Goal: Task Accomplishment & Management: Manage account settings

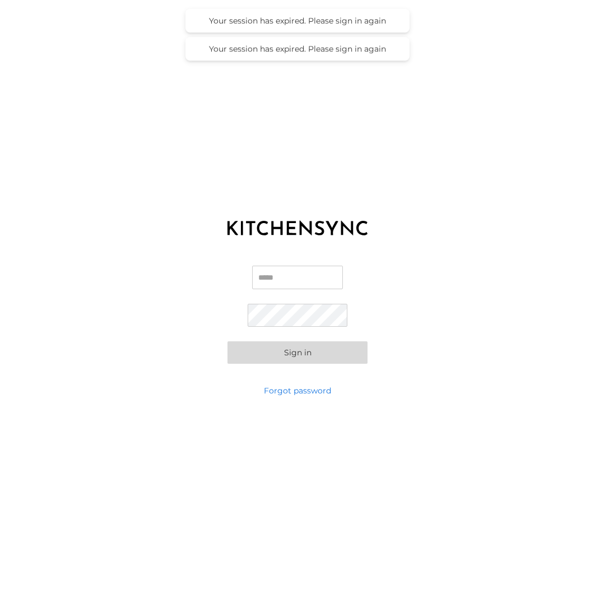
click at [283, 271] on input "Email" at bounding box center [297, 278] width 91 height 24
type input "**********"
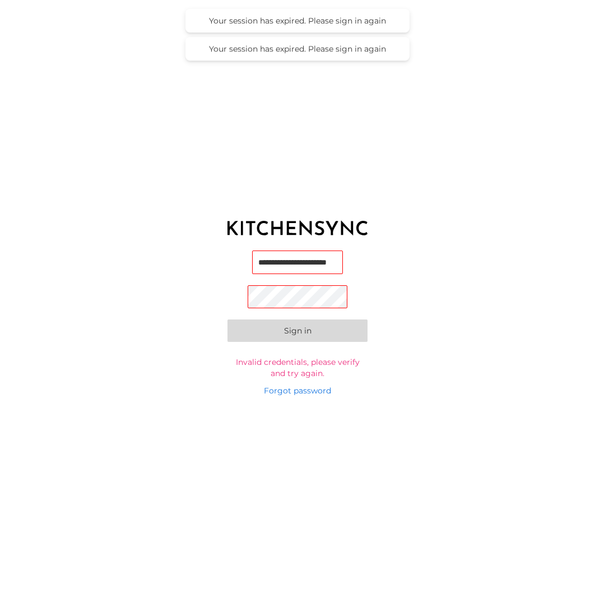
click at [333, 265] on input "**********" at bounding box center [297, 262] width 91 height 24
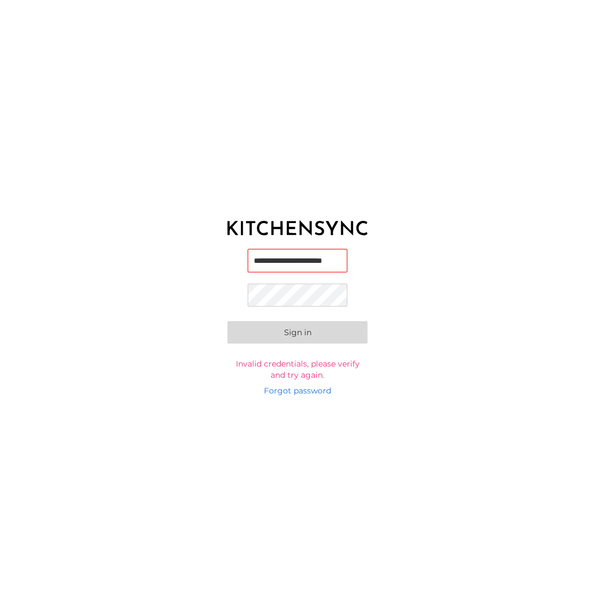
click at [227, 321] on button "Sign in" at bounding box center [297, 332] width 140 height 22
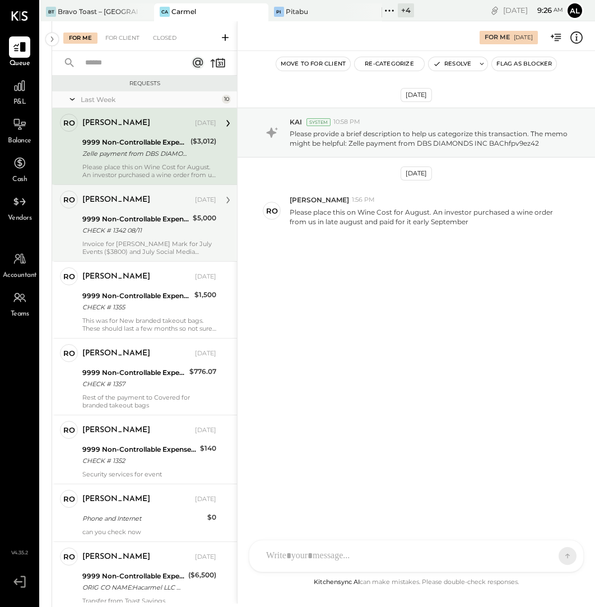
click at [141, 234] on div "CHECK # 1342 08/11" at bounding box center [135, 230] width 107 height 11
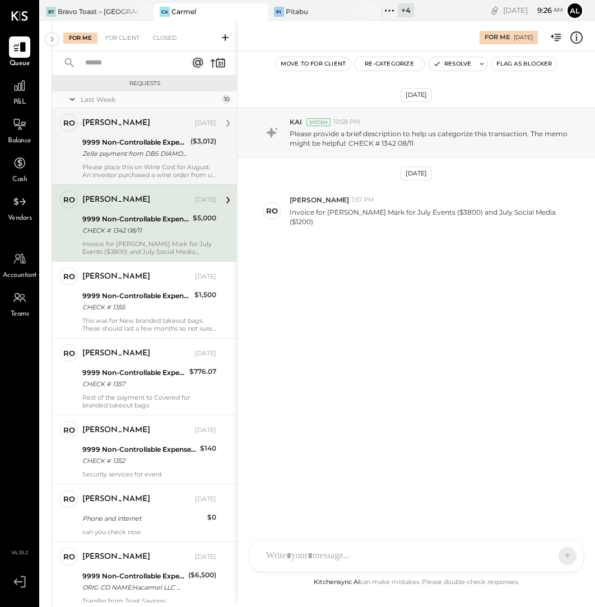
click at [153, 168] on div "Please place this on Wine Cost for August. An investor purchased a wine order f…" at bounding box center [149, 171] width 134 height 16
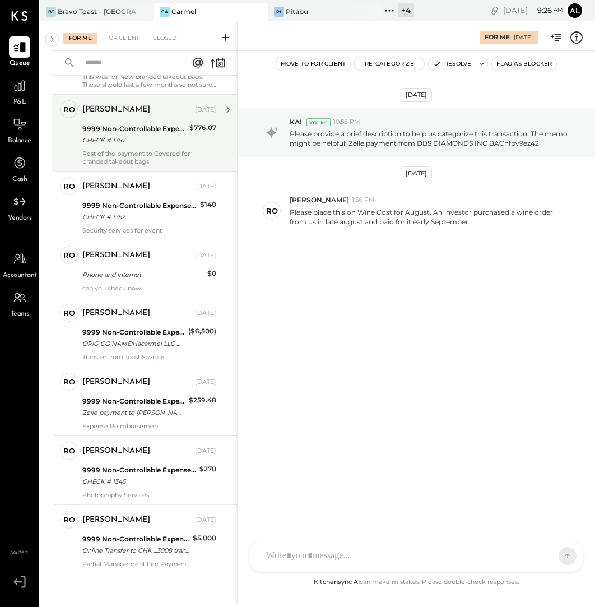
scroll to position [247, 0]
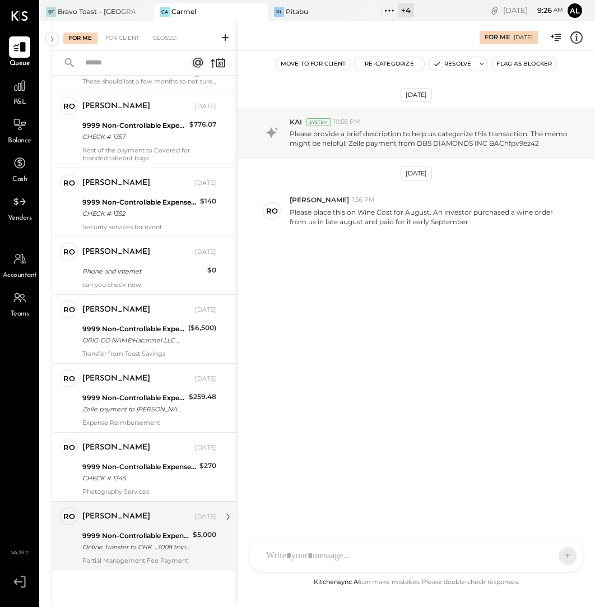
click at [141, 542] on div "Online Transfer to CHK ...3008 transaction#: XXXXXXX0732 08/15" at bounding box center [135, 546] width 107 height 11
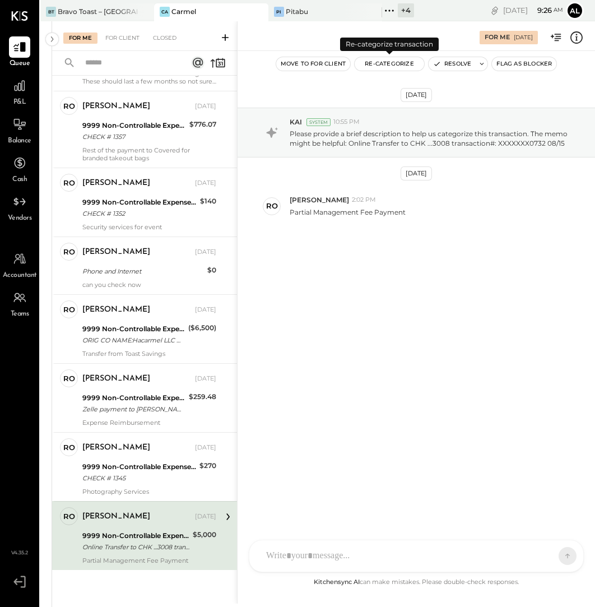
click at [410, 63] on button "Re-Categorize" at bounding box center [389, 63] width 69 height 13
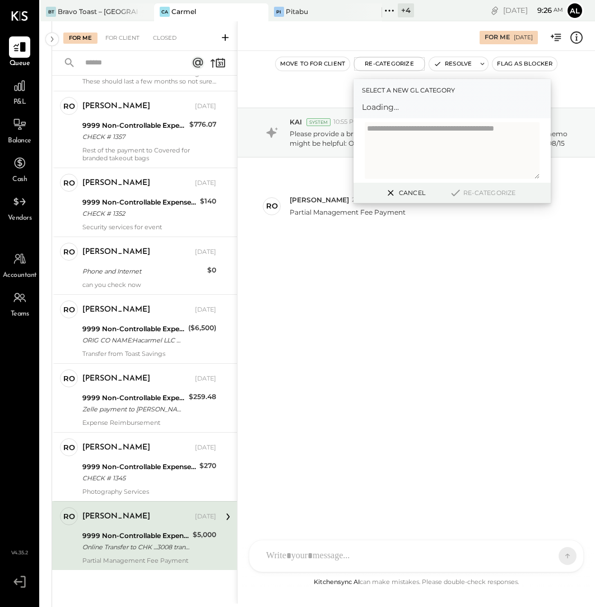
click at [408, 111] on span "Loading..." at bounding box center [452, 106] width 180 height 11
click at [444, 118] on div at bounding box center [441, 111] width 147 height 13
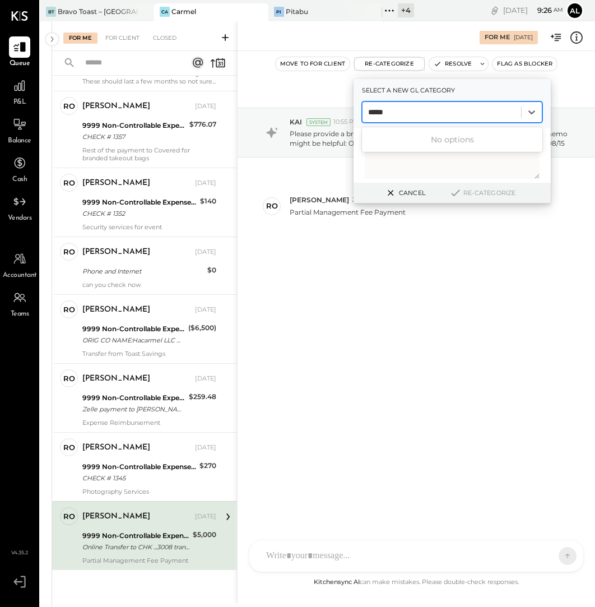
type input "******"
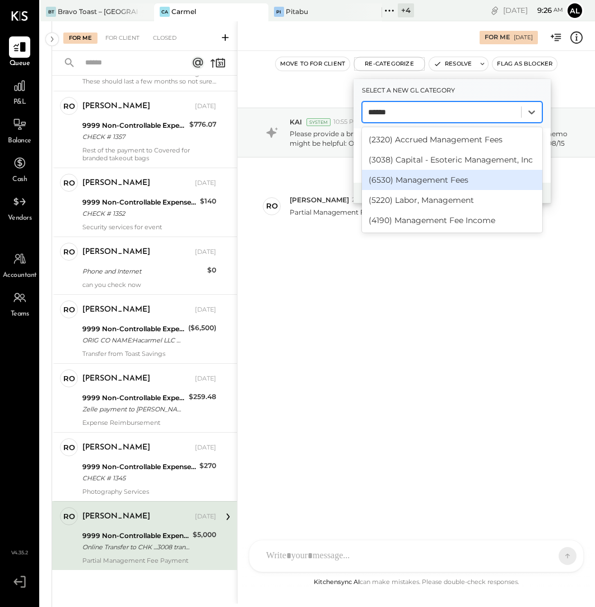
click at [477, 182] on div "(6530) Management Fees" at bounding box center [452, 180] width 180 height 20
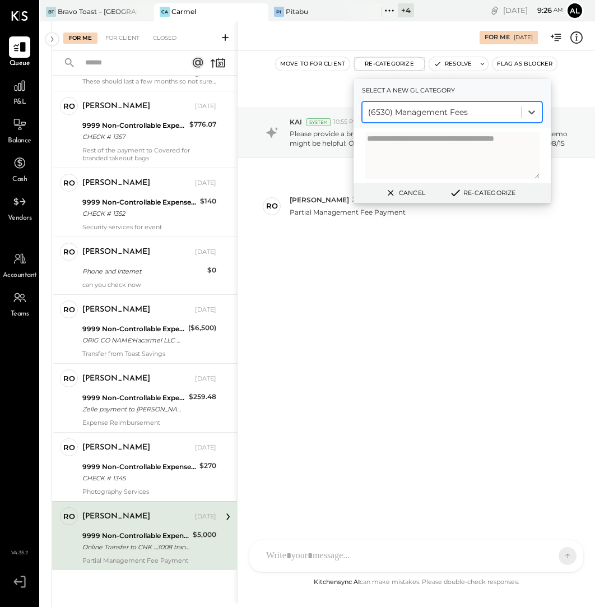
click at [485, 197] on button "Re-Categorize" at bounding box center [482, 192] width 74 height 13
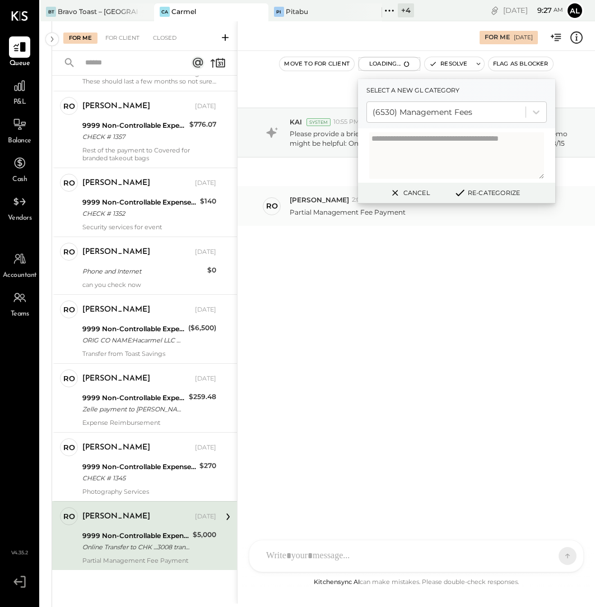
scroll to position [178, 0]
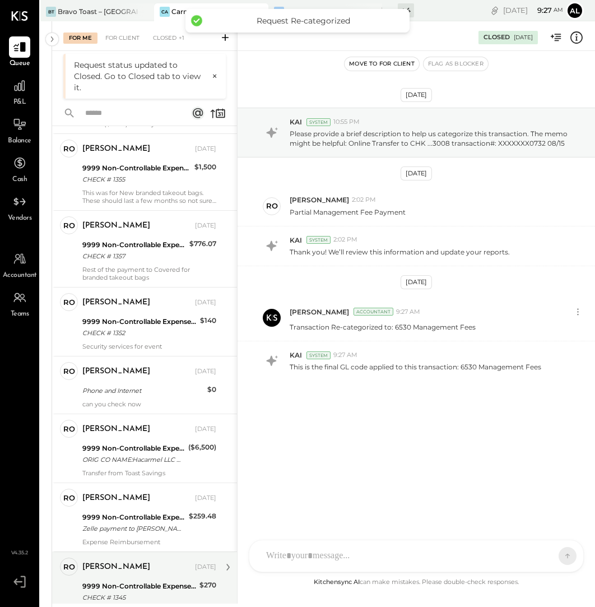
click at [139, 559] on div "[PERSON_NAME] [DATE]" at bounding box center [149, 567] width 134 height 16
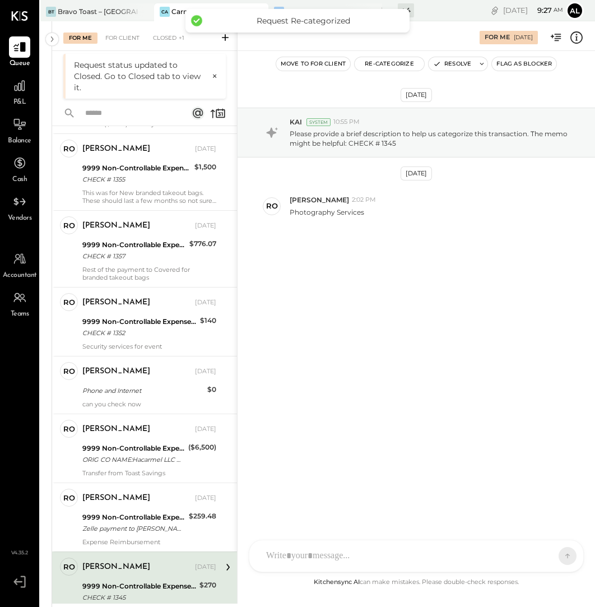
click at [139, 551] on div "ro [PERSON_NAME] Owner [PERSON_NAME] [DATE] 9999 Non-Controllable Expenses:Othe…" at bounding box center [144, 585] width 185 height 69
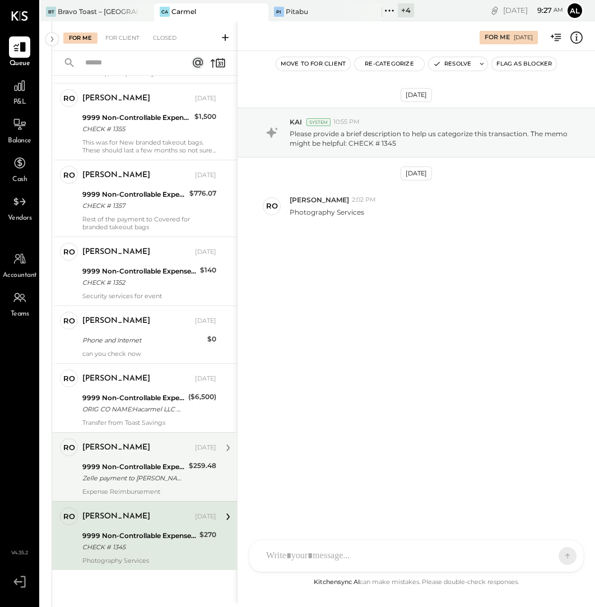
click at [148, 463] on div "9999 Non-Controllable Expenses:Other Income and Expenses:To Be Classified" at bounding box center [133, 466] width 103 height 11
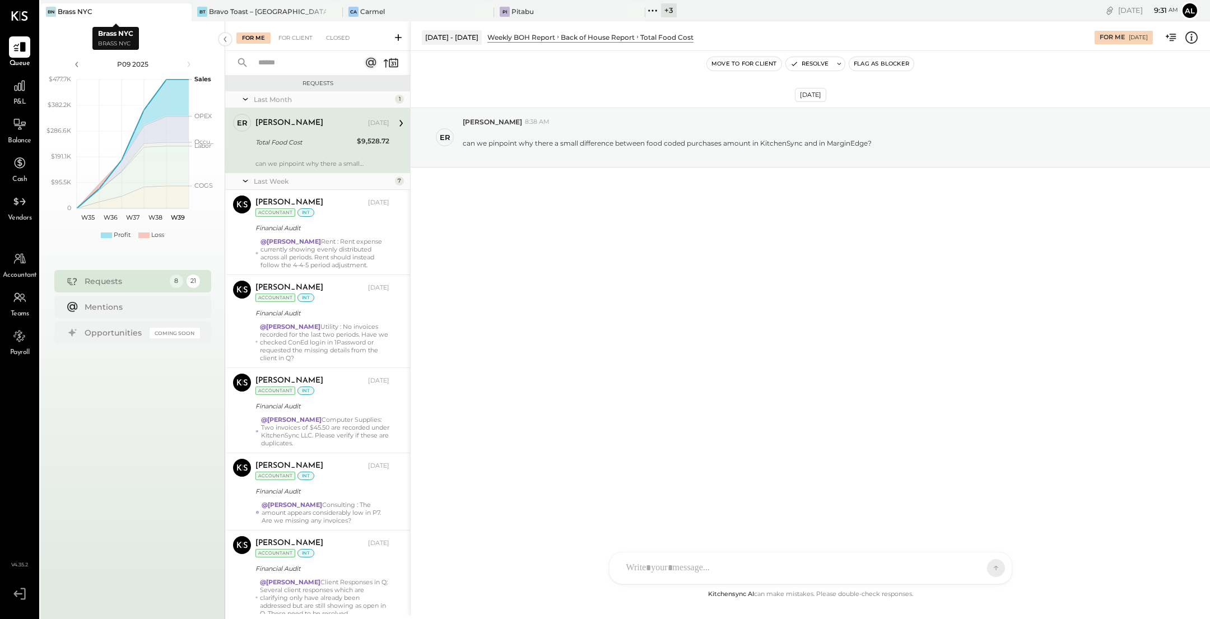
click at [155, 15] on div at bounding box center [171, 11] width 39 height 16
click at [243, 11] on div "Bravo Toast – [GEOGRAPHIC_DATA]" at bounding box center [267, 12] width 117 height 10
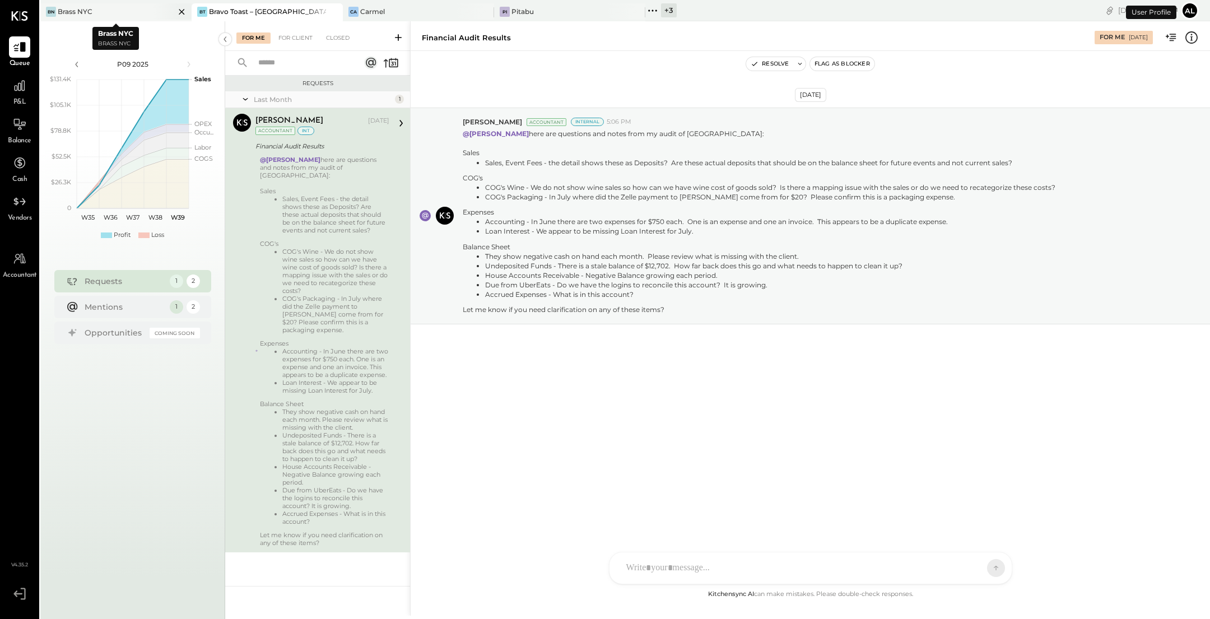
click at [181, 11] on icon at bounding box center [182, 11] width 14 height 13
click at [269, 8] on div "Ca Carmel" at bounding box center [259, 12] width 134 height 10
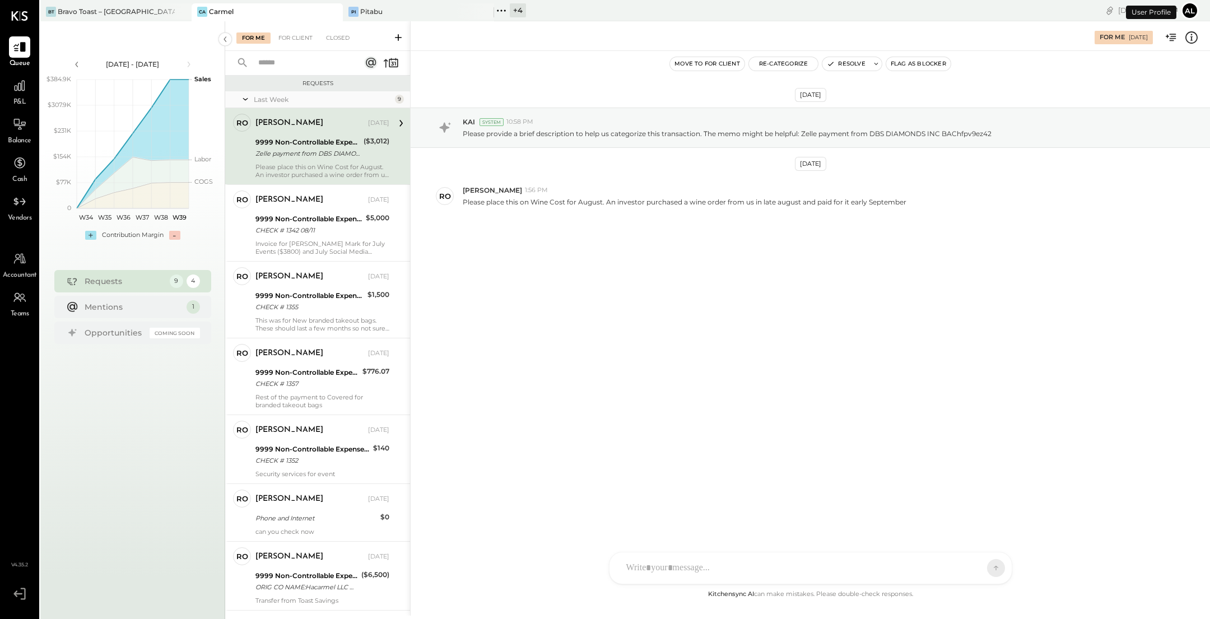
click at [323, 148] on div "Zelle payment from DBS DIAMONDS INC BAChfpv9ez42" at bounding box center [307, 153] width 105 height 11
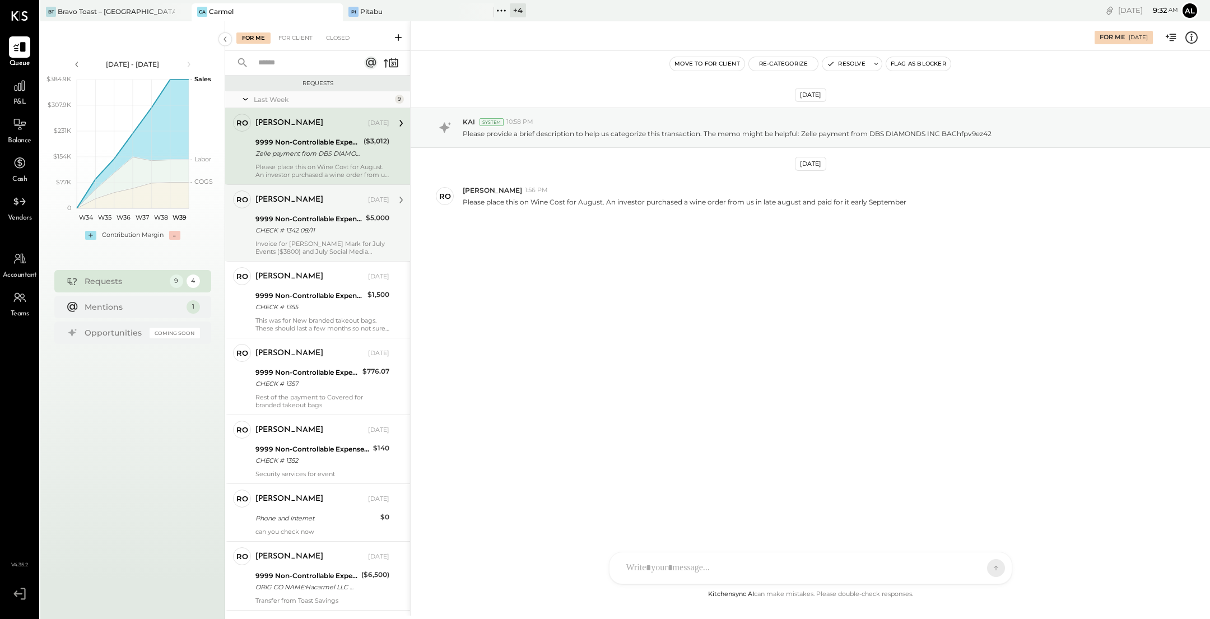
click at [336, 232] on div "CHECK # 1342 08/11" at bounding box center [308, 230] width 107 height 11
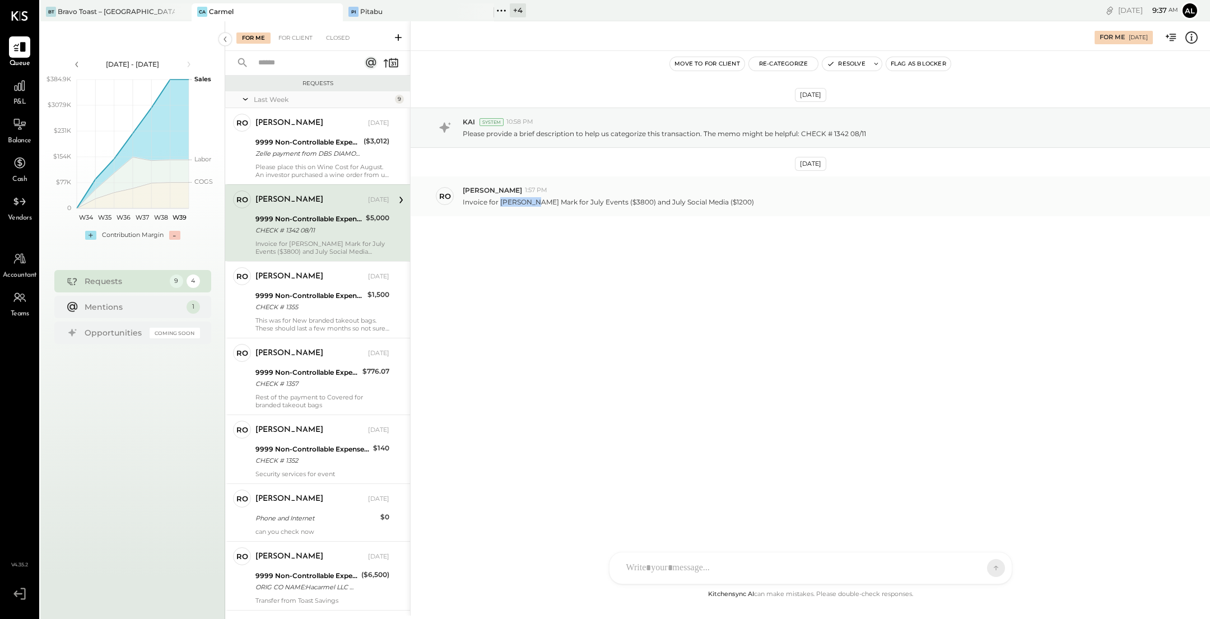
drag, startPoint x: 500, startPoint y: 202, endPoint x: 533, endPoint y: 203, distance: 33.7
click at [533, 203] on p "Invoice for [PERSON_NAME] Mark for July Events ($3800) and July Social Media ($…" at bounding box center [608, 202] width 291 height 10
copy p "Neta Noa"
drag, startPoint x: 738, startPoint y: 199, endPoint x: 462, endPoint y: 202, distance: 276.2
click at [462, 202] on div "ro ronnie 1:57 PM Invoice for Neta Noa Mark for July Events ($3800) and July So…" at bounding box center [810, 195] width 799 height 39
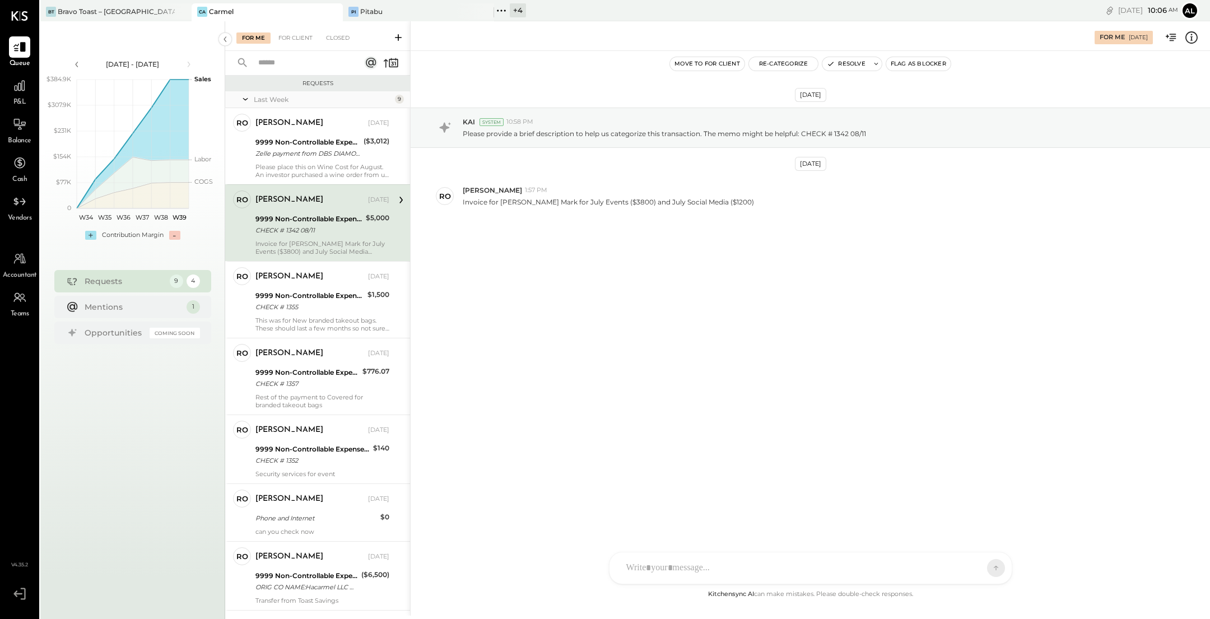
click at [719, 581] on div at bounding box center [810, 567] width 402 height 31
click at [707, 572] on div "AM Ali Mehdi R rleeinc.me R ronnie EP Erika Perez DS Dhwani Solanki NB Noemi Ba…" at bounding box center [810, 538] width 403 height 94
paste div
click at [960, 566] on span "ALL" at bounding box center [956, 569] width 14 height 10
click at [960, 521] on div "ALL" at bounding box center [976, 522] width 66 height 18
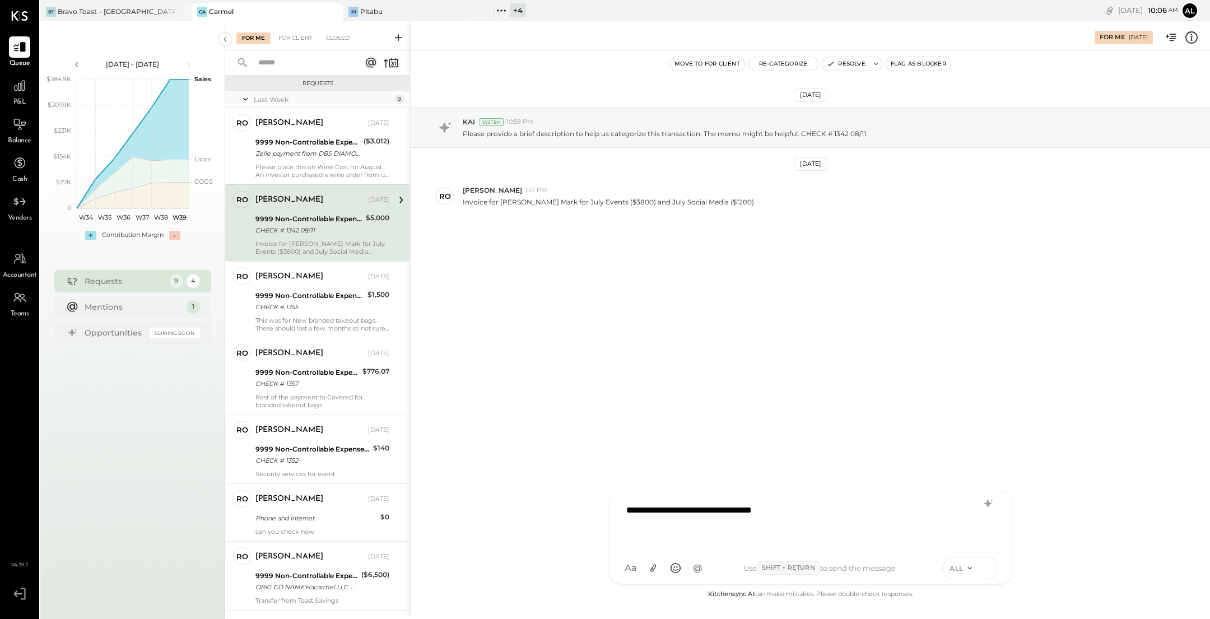
click at [983, 573] on icon at bounding box center [986, 567] width 10 height 11
click at [789, 298] on div "Sep 5th, 2025 KAI System 10:58 PM Please provide a brief description to help us…" at bounding box center [810, 189] width 799 height 221
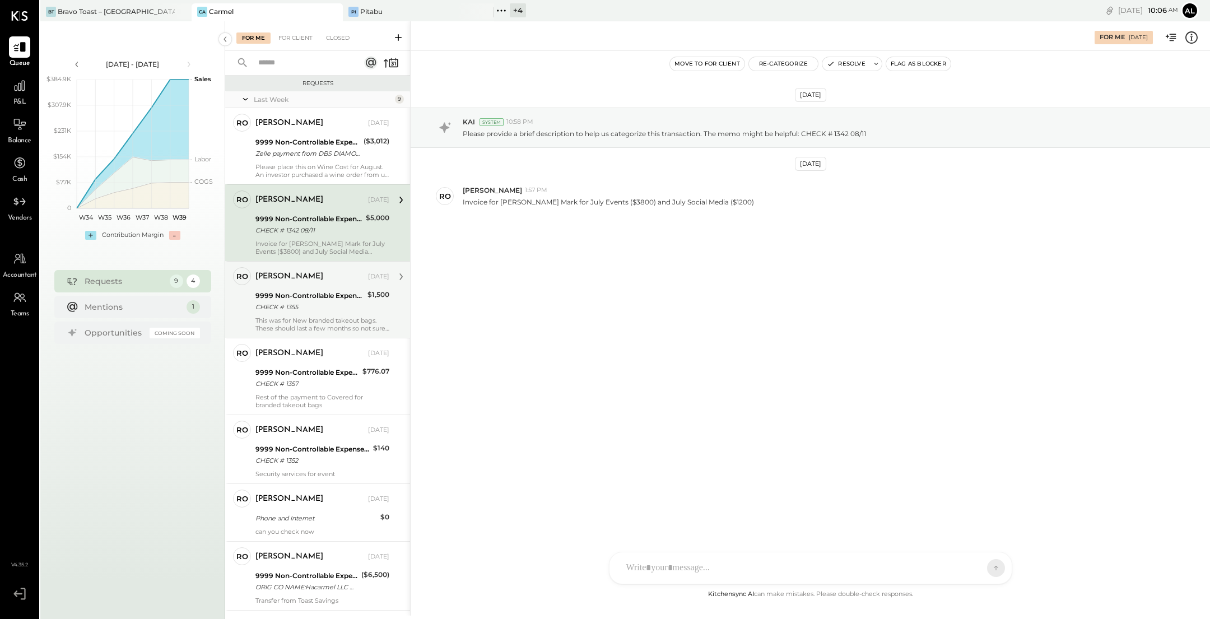
click at [334, 298] on div "9999 Non-Controllable Expenses:Other Income and Expenses:To Be Classified" at bounding box center [309, 295] width 109 height 11
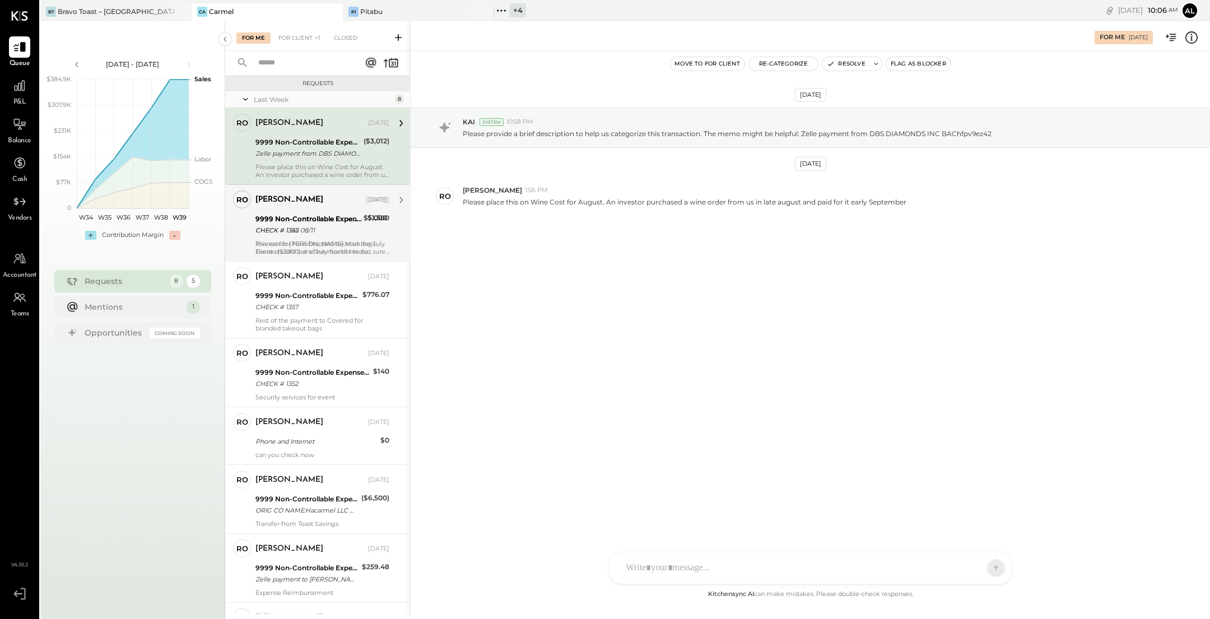
click at [330, 227] on div "CHECK # 1355" at bounding box center [309, 230] width 109 height 11
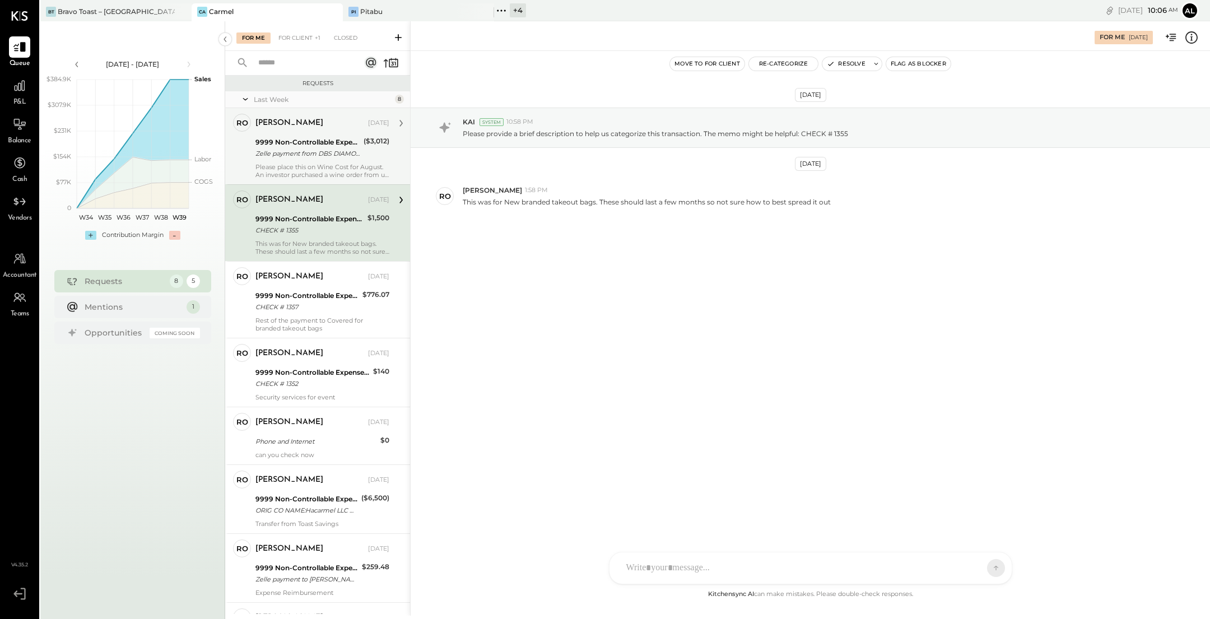
click at [330, 143] on div "9999 Non-Controllable Expenses:Other Income and Expenses:To Be Classified" at bounding box center [307, 142] width 105 height 11
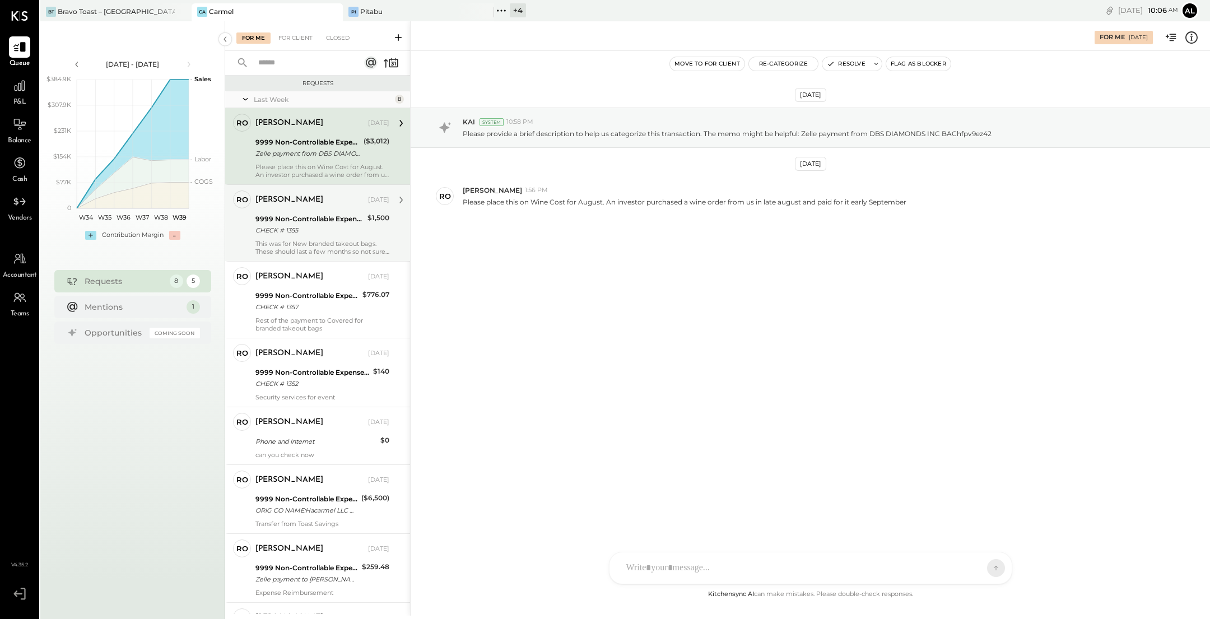
click at [314, 255] on div "ro ronnie Owner ronnie Sep 16, 2025 9999 Non-Controllable Expenses:Other Income…" at bounding box center [317, 222] width 185 height 77
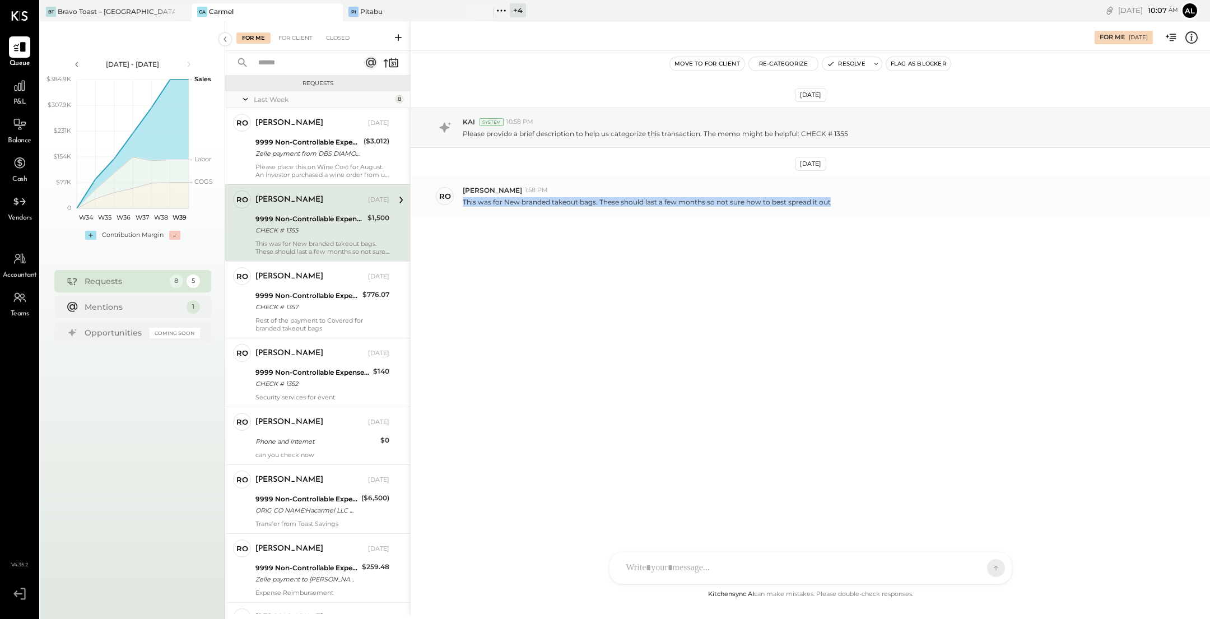
drag, startPoint x: 832, startPoint y: 201, endPoint x: 463, endPoint y: 197, distance: 369.7
click at [463, 197] on div "This was for New branded takeout bags. These should last a few months so not su…" at bounding box center [832, 201] width 738 height 12
click at [291, 311] on div "CHECK # 1357" at bounding box center [307, 306] width 104 height 11
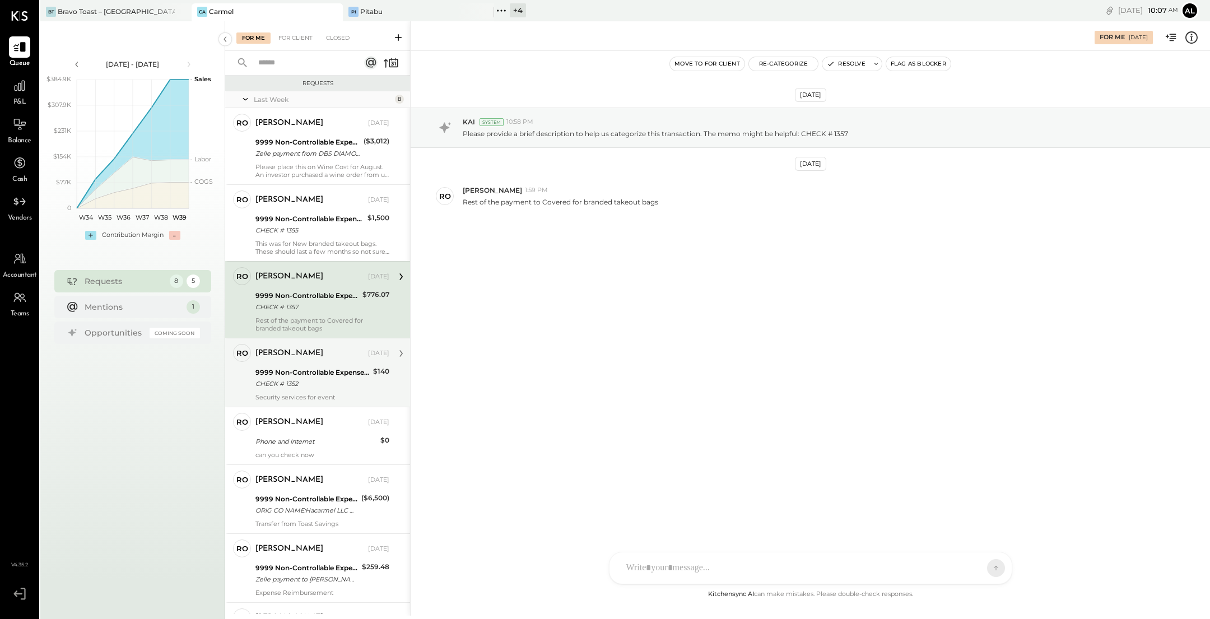
click at [323, 380] on div "CHECK # 1352" at bounding box center [312, 383] width 114 height 11
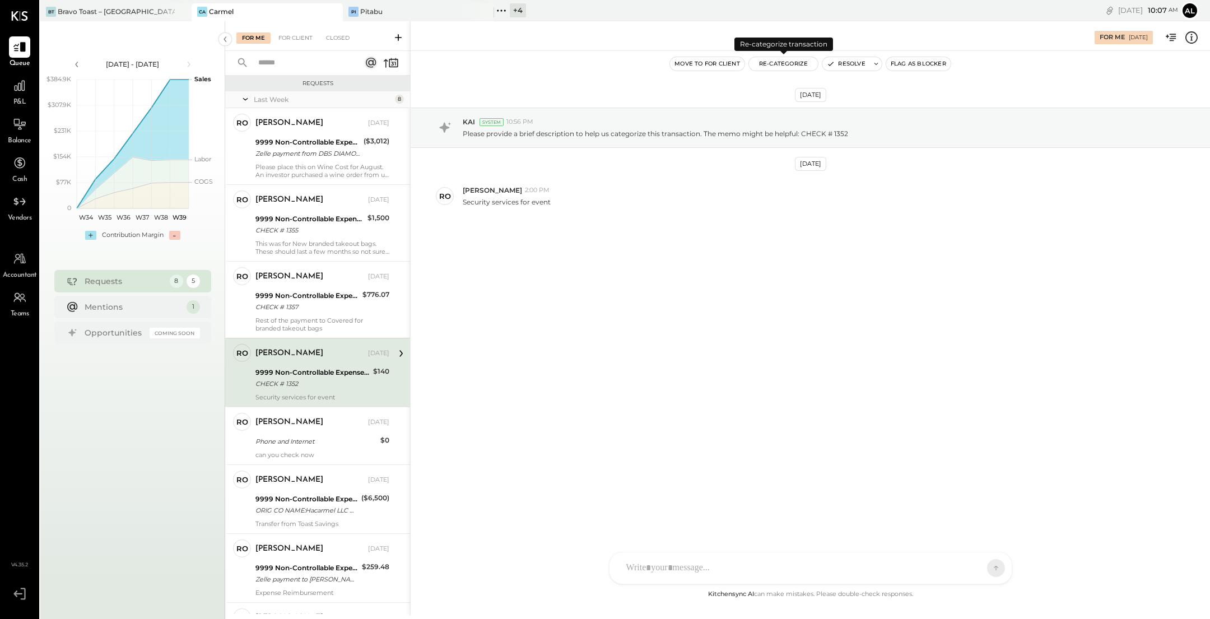
click at [794, 60] on button "Re-Categorize" at bounding box center [783, 63] width 69 height 13
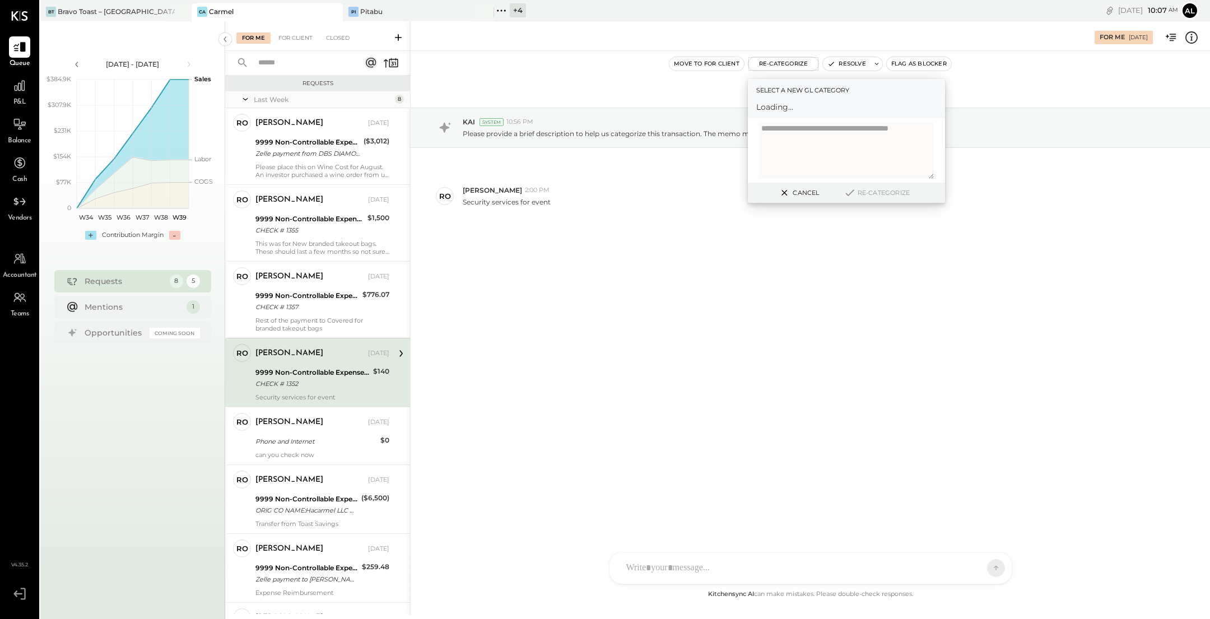
click at [830, 108] on span "Loading..." at bounding box center [846, 106] width 180 height 11
click at [928, 112] on icon at bounding box center [925, 111] width 11 height 11
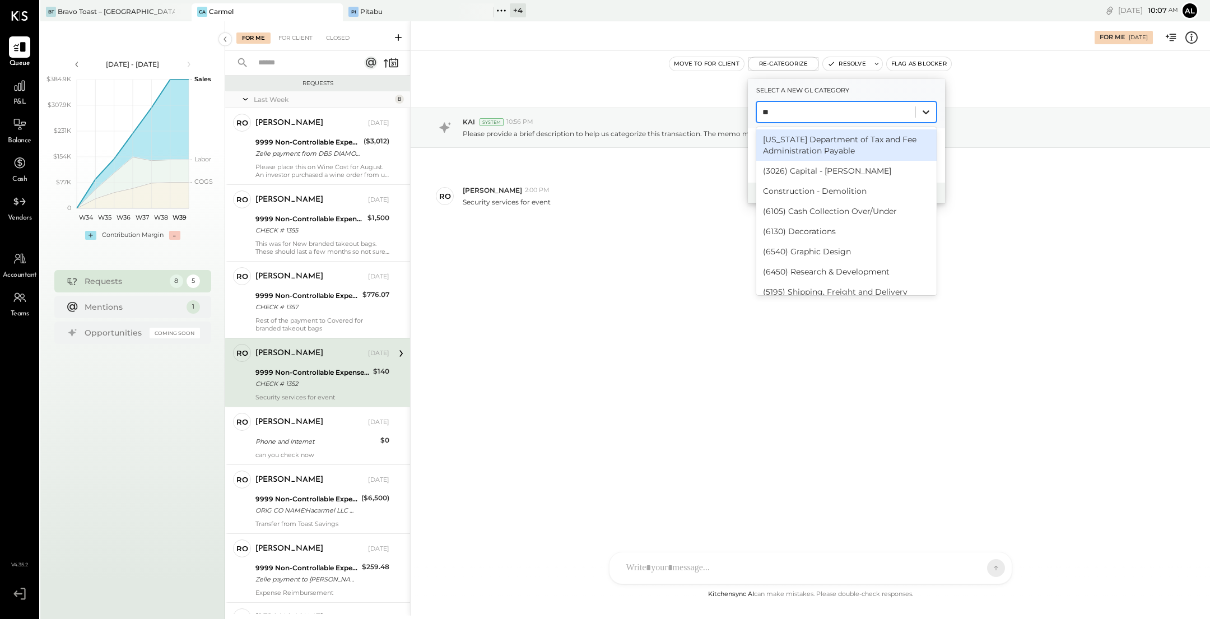
type input "*"
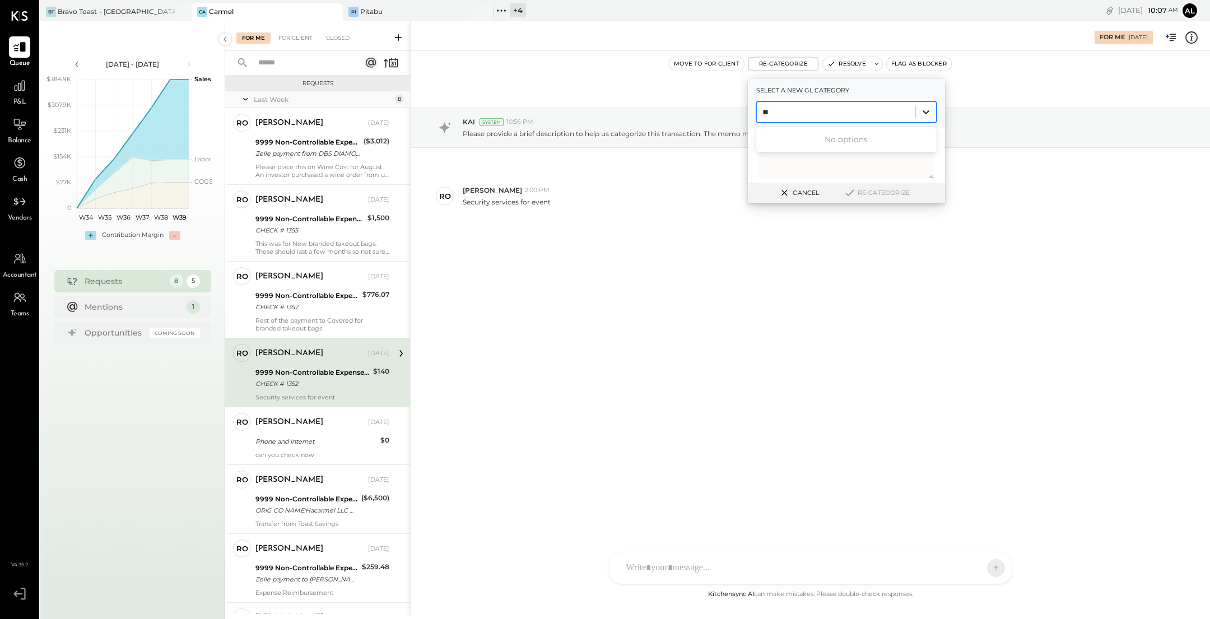
type input "***"
click at [883, 139] on div "(6610) Security" at bounding box center [846, 139] width 180 height 20
click at [886, 183] on div "Cancel Re-Categorize" at bounding box center [846, 193] width 197 height 21
click at [883, 192] on button "Re-Categorize" at bounding box center [877, 192] width 74 height 13
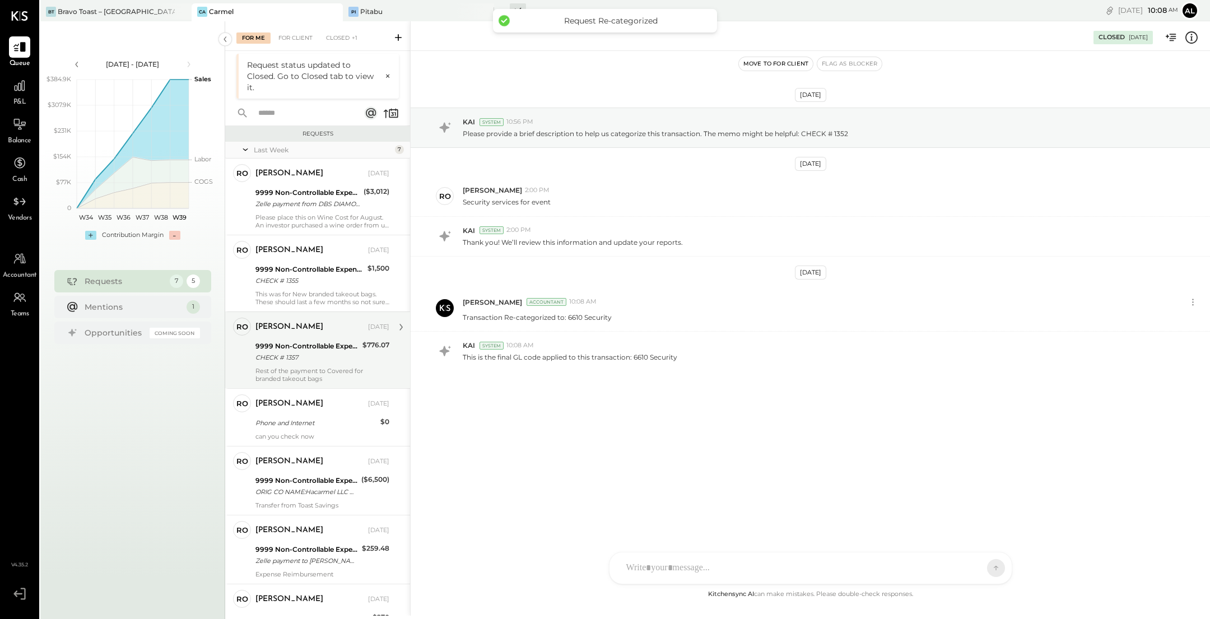
click at [320, 349] on div "9999 Non-Controllable Expenses:Other Income and Expenses:To Be Classified" at bounding box center [307, 346] width 104 height 11
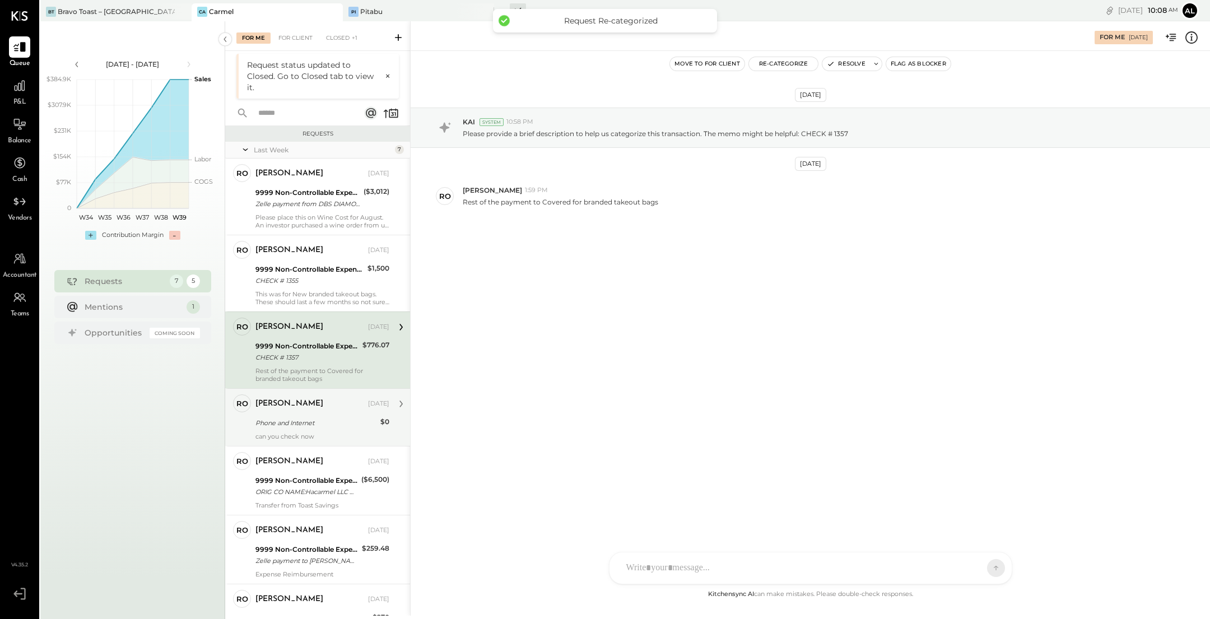
click at [316, 424] on div "Phone and Internet" at bounding box center [316, 422] width 122 height 11
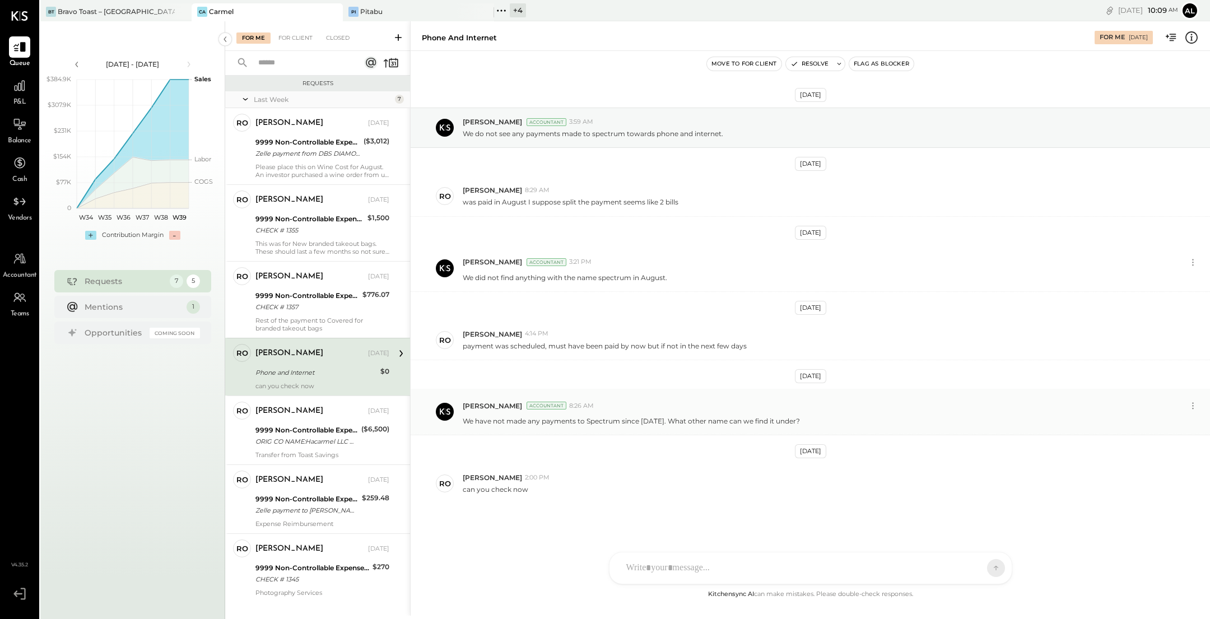
click at [603, 416] on p "We have not made any payments to Spectrum since May 2025. What other name can w…" at bounding box center [631, 421] width 337 height 10
click at [603, 418] on p "We have not made any payments to Spectrum since May 2025. What other name can w…" at bounding box center [631, 421] width 337 height 10
copy p "Spectrum"
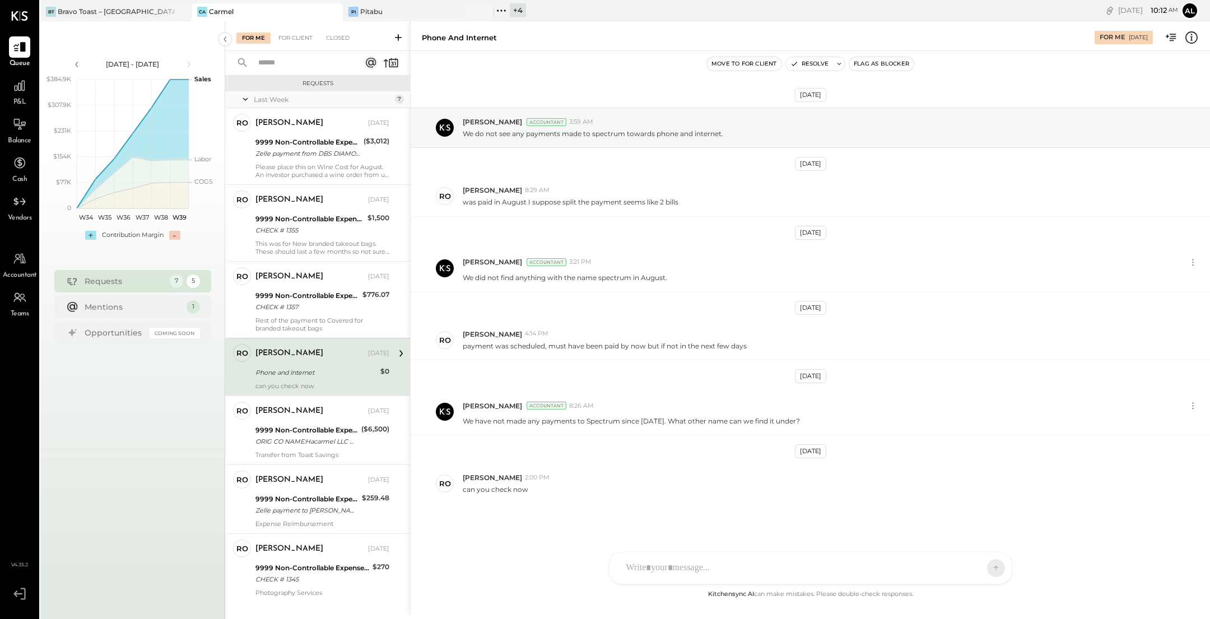
click at [730, 572] on div at bounding box center [810, 567] width 402 height 31
click at [676, 522] on div at bounding box center [811, 520] width 380 height 45
click at [657, 569] on icon at bounding box center [653, 568] width 12 height 12
click at [988, 567] on icon at bounding box center [986, 566] width 4 height 2
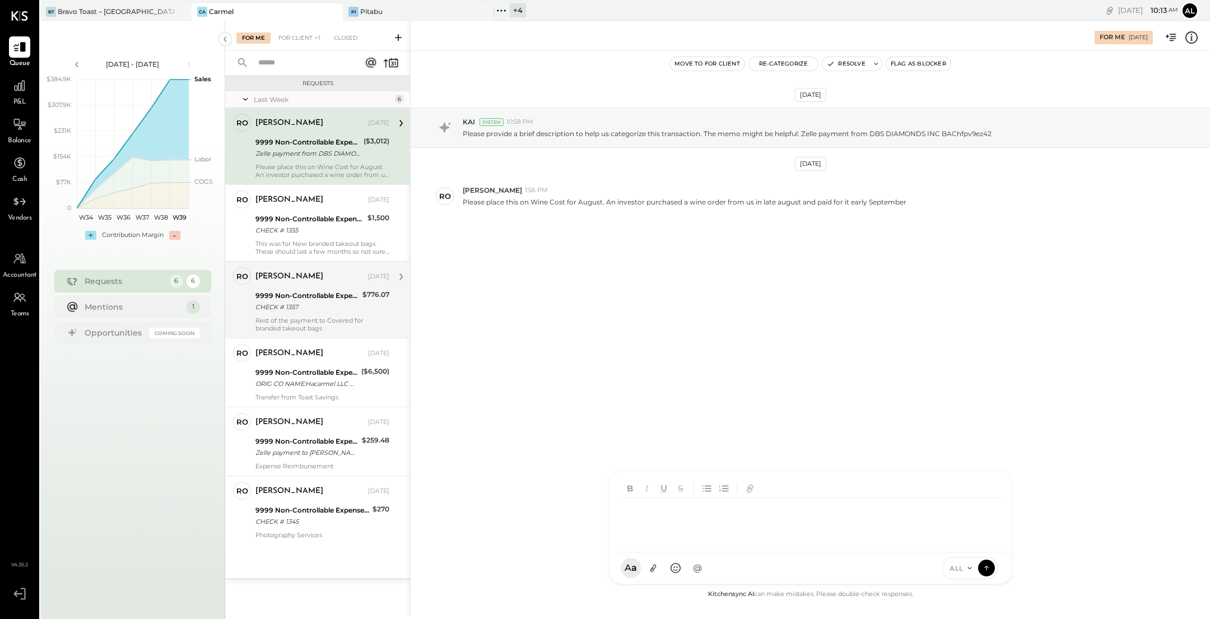
click at [312, 306] on div "CHECK # 1357" at bounding box center [307, 306] width 104 height 11
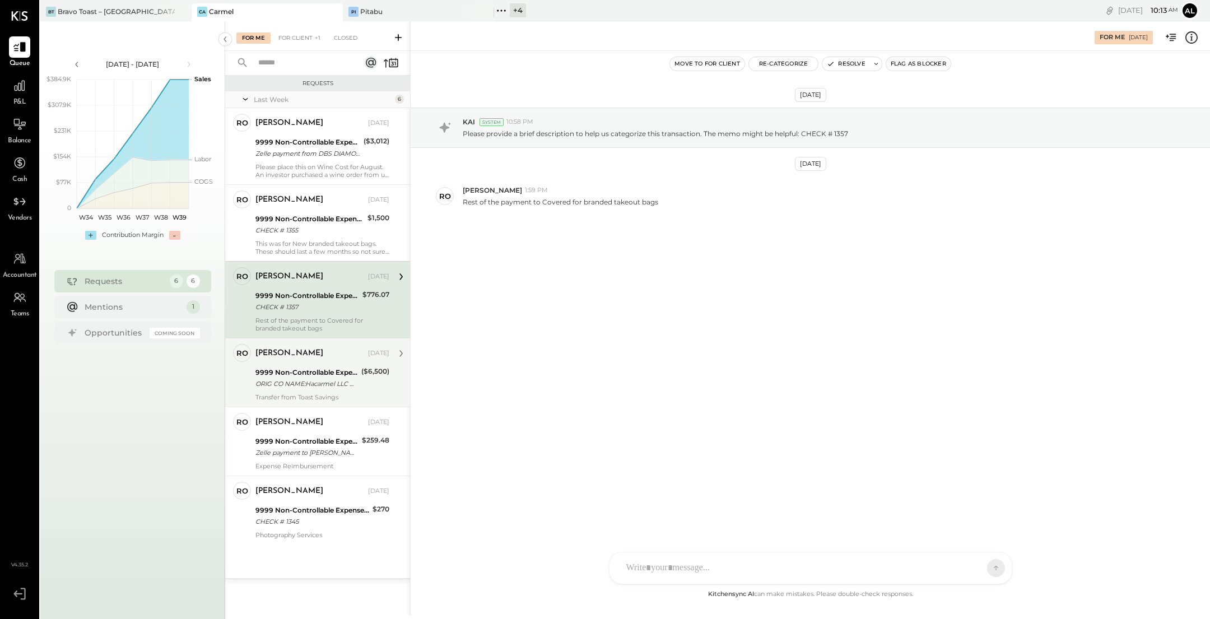
click at [304, 368] on div "9999 Non-Controllable Expenses:Other Income and Expenses:To Be Classified" at bounding box center [306, 372] width 103 height 11
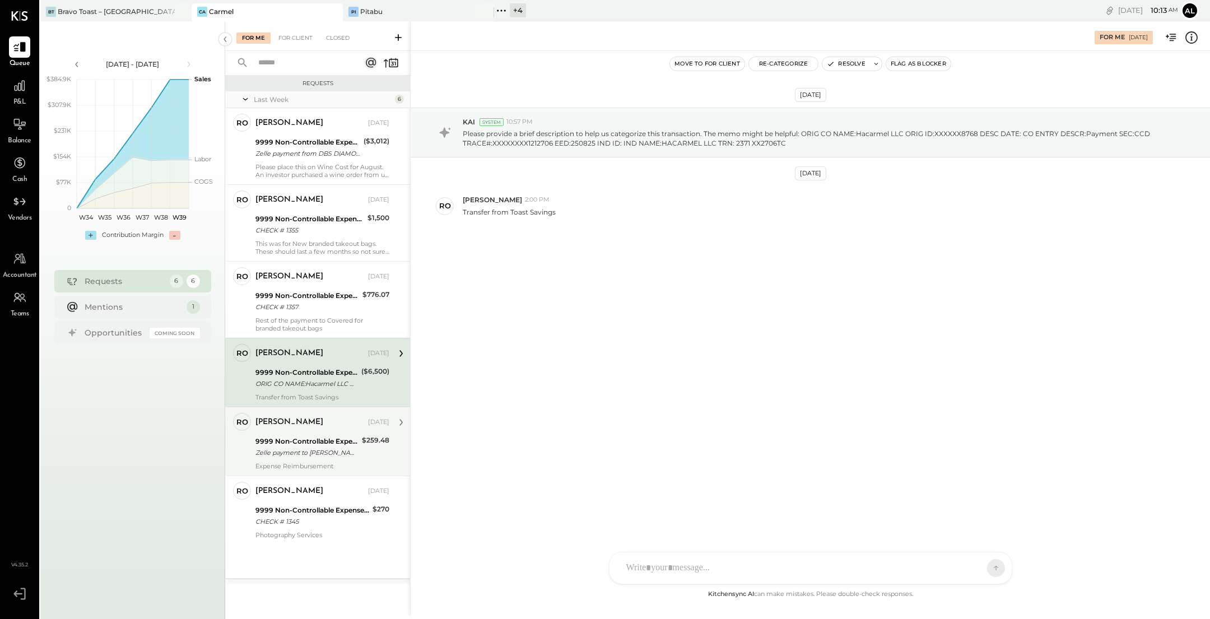
click at [330, 442] on div "9999 Non-Controllable Expenses:Other Income and Expenses:To Be Classified" at bounding box center [306, 441] width 103 height 11
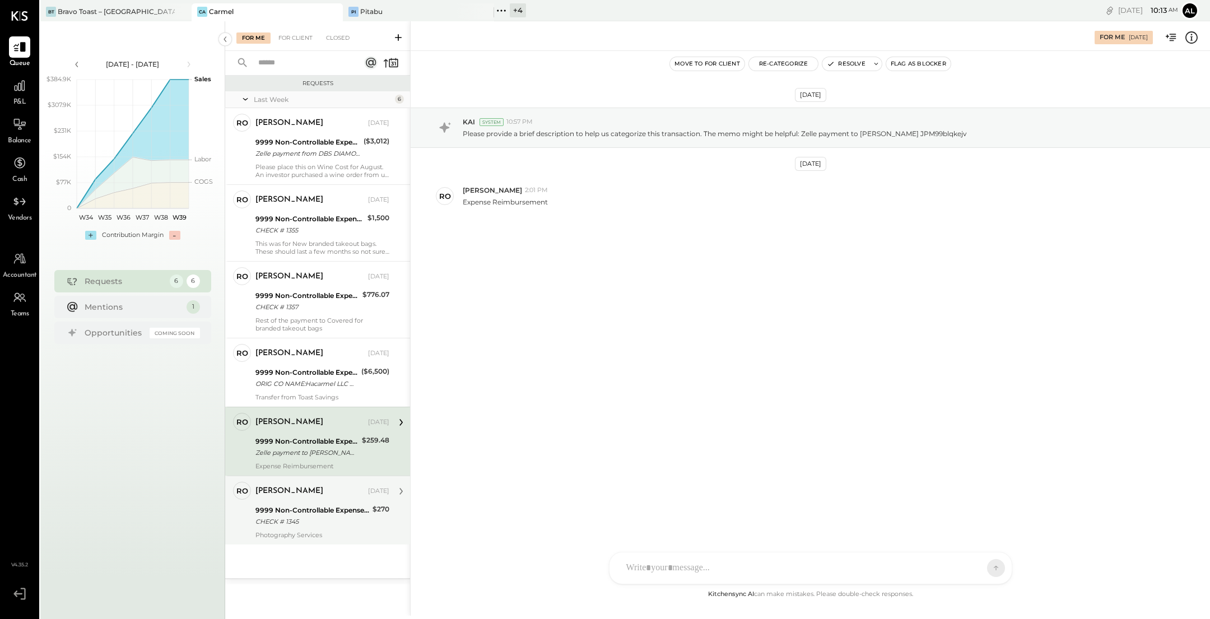
click at [316, 514] on div "9999 Non-Controllable Expenses:Other Income and Expenses:To Be Classified" at bounding box center [312, 510] width 114 height 11
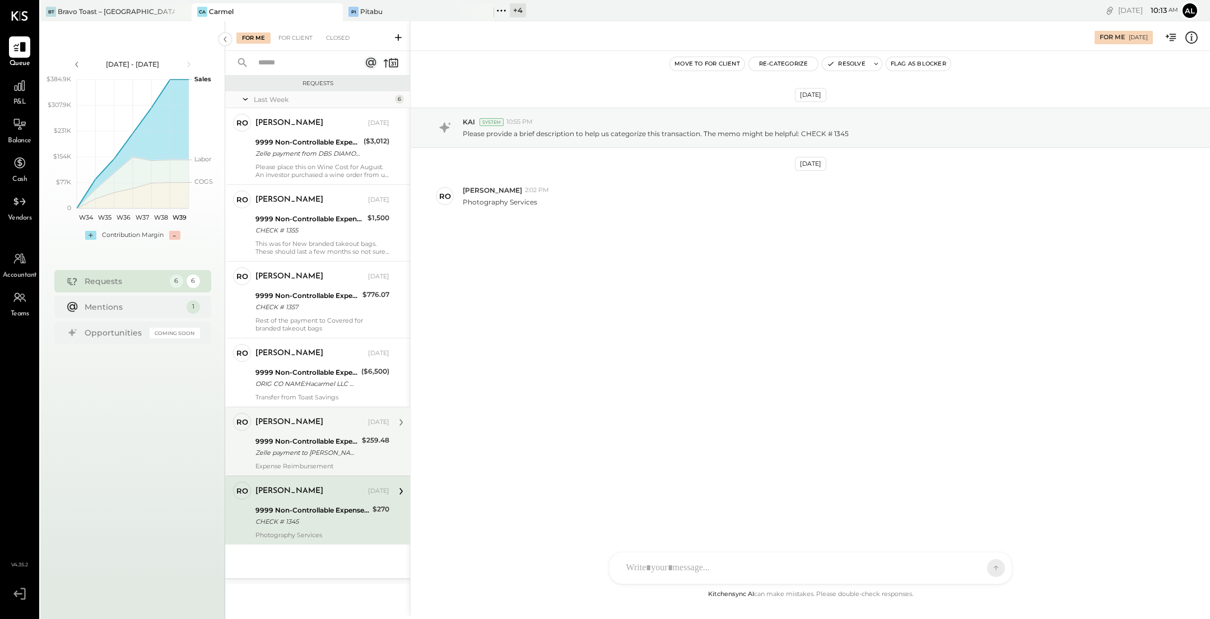
click at [322, 444] on div "9999 Non-Controllable Expenses:Other Income and Expenses:To Be Classified" at bounding box center [306, 441] width 103 height 11
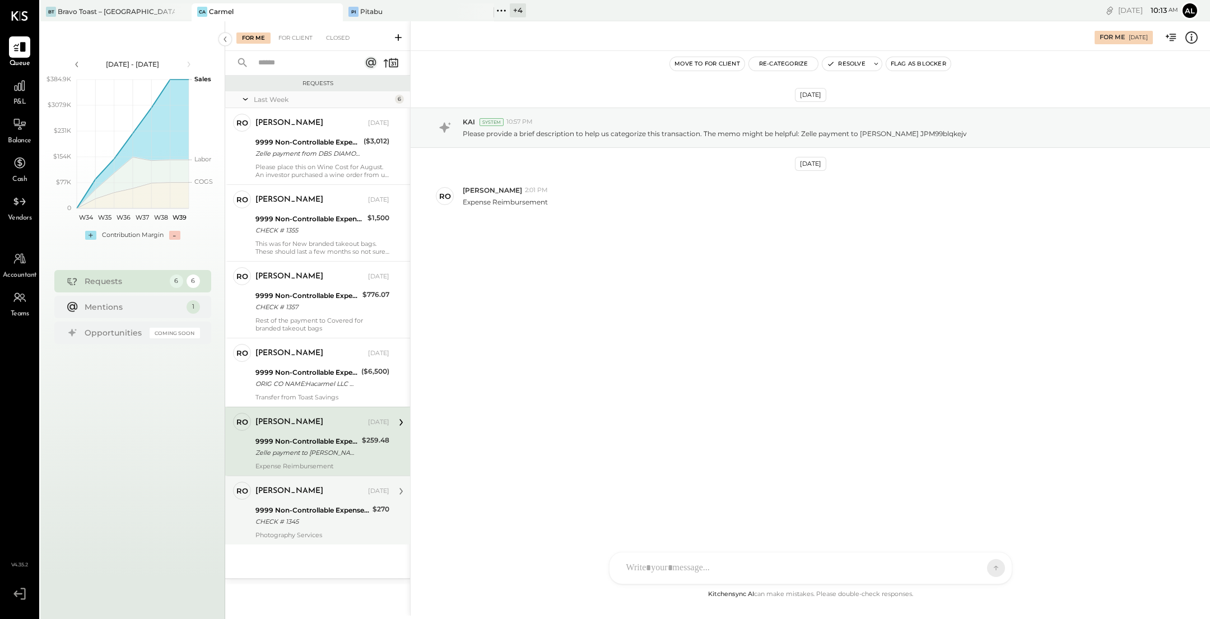
click at [310, 499] on div "[PERSON_NAME] [DATE]" at bounding box center [322, 491] width 134 height 19
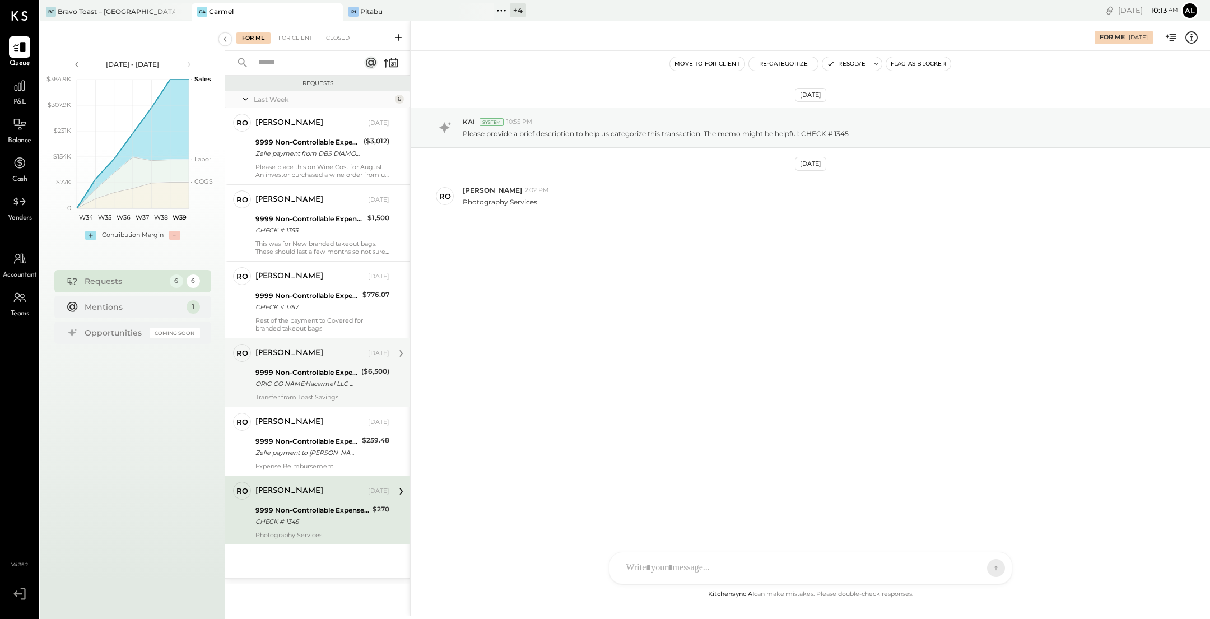
click at [310, 360] on div "[PERSON_NAME] [DATE]" at bounding box center [322, 354] width 134 height 16
